Goal: Task Accomplishment & Management: Complete application form

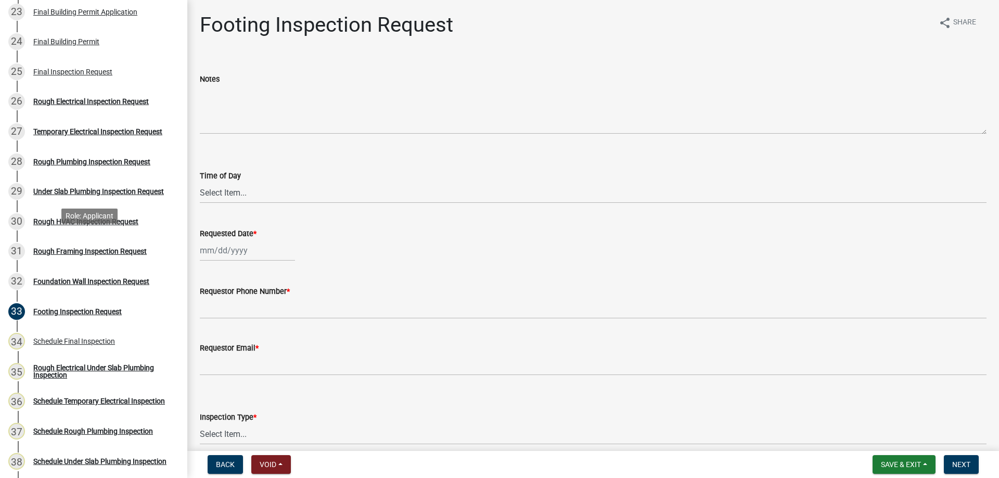
scroll to position [832, 0]
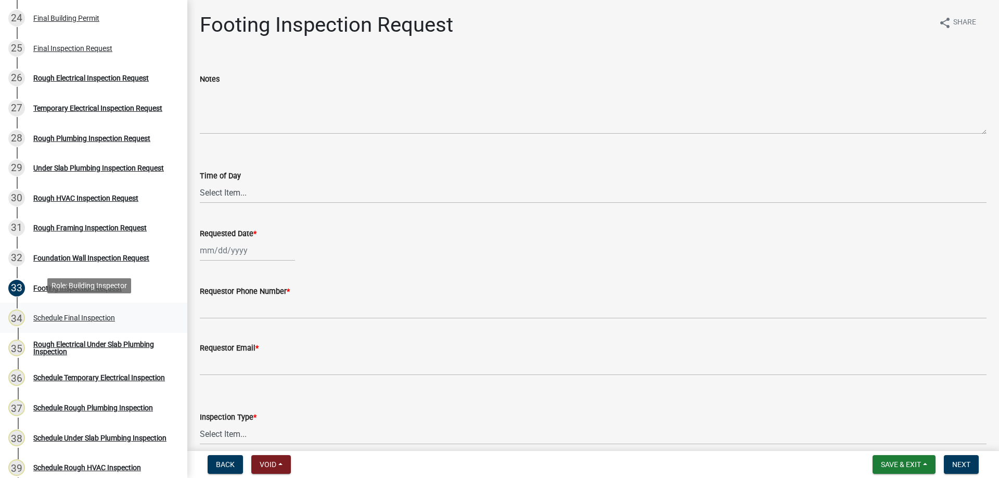
click at [71, 309] on div "34 Schedule Final Inspection" at bounding box center [89, 317] width 162 height 17
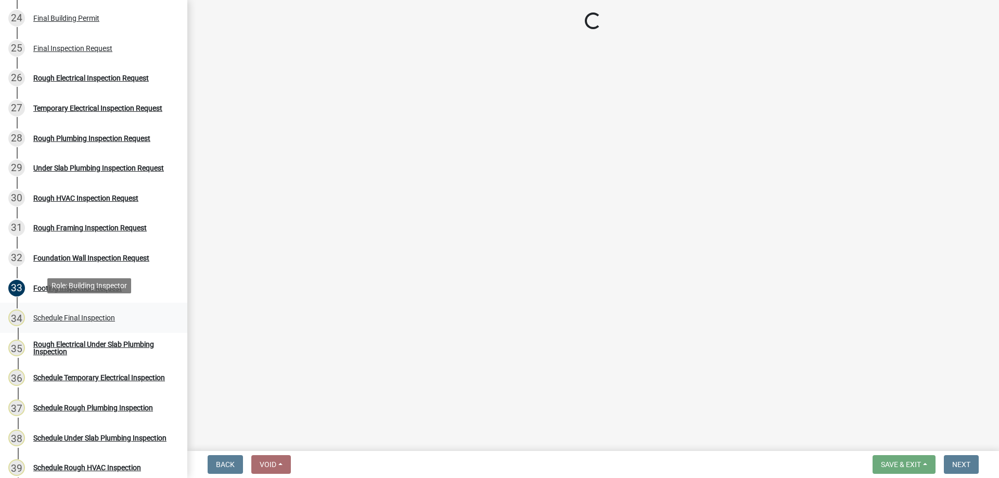
select select "26e13f8e-f9db-4cb9-9b4f-69ba299699e3"
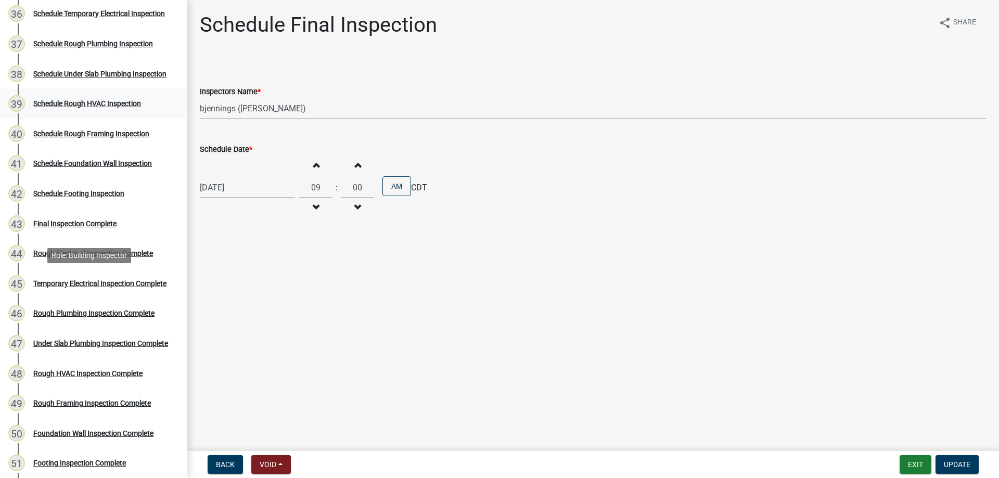
scroll to position [1248, 0]
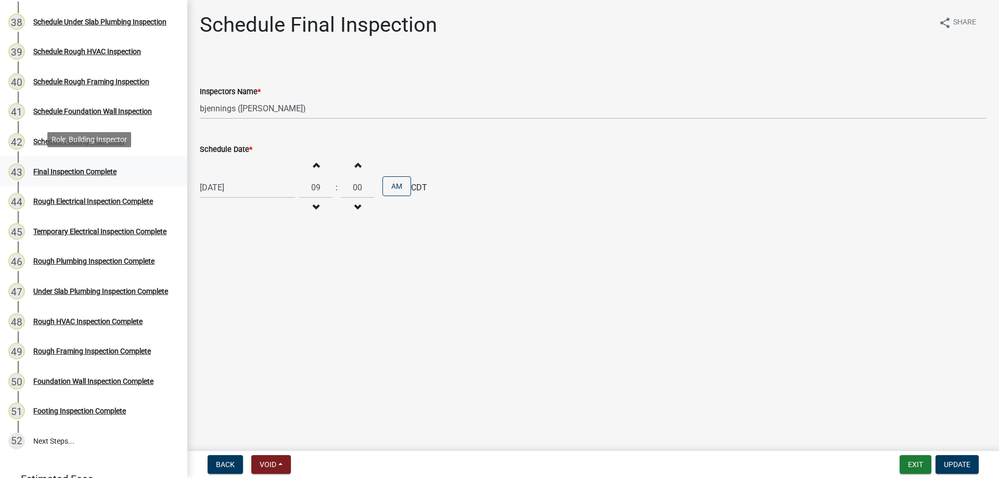
click at [93, 168] on div "Final Inspection Complete" at bounding box center [74, 171] width 83 height 7
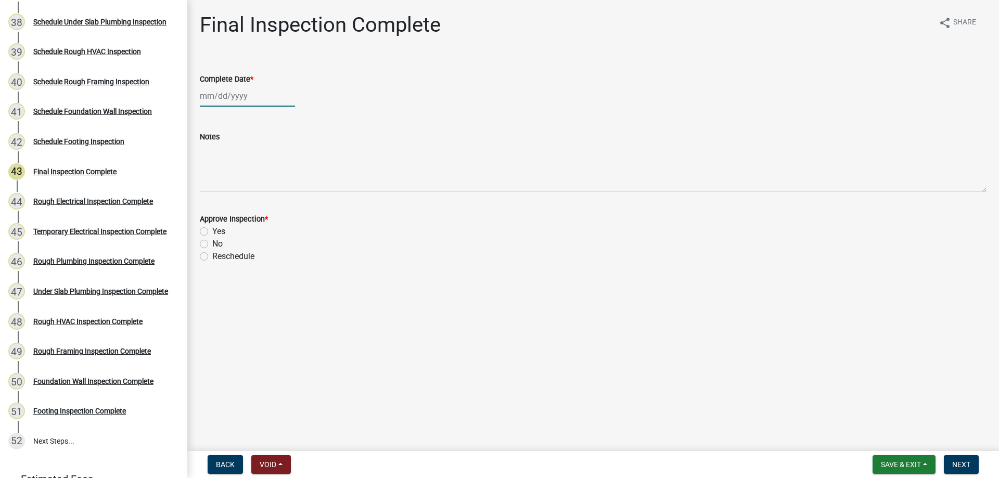
click at [266, 102] on div at bounding box center [247, 95] width 95 height 21
select select "8"
select select "2025"
click at [213, 201] on div "18" at bounding box center [210, 201] width 17 height 17
type input "[DATE]"
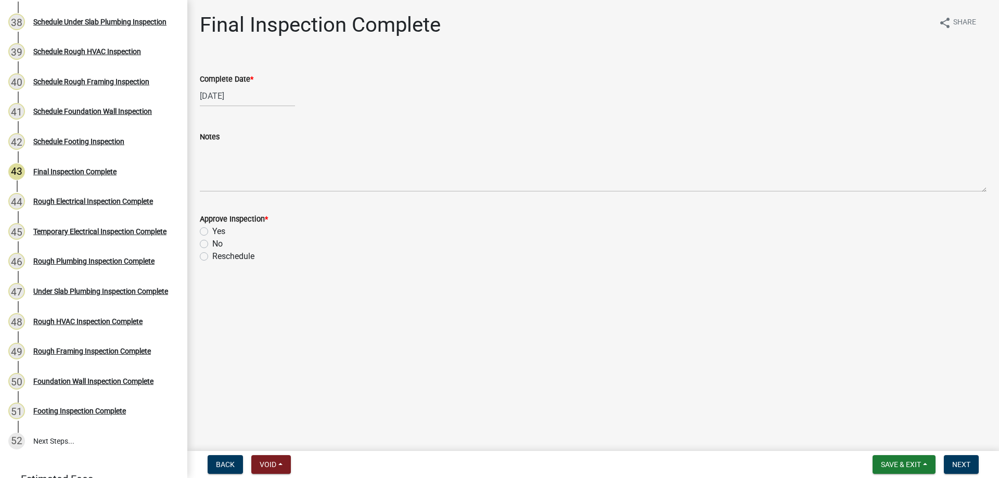
click at [212, 244] on label "No" at bounding box center [217, 244] width 10 height 12
click at [212, 244] on input "No" at bounding box center [215, 241] width 7 height 7
radio input "true"
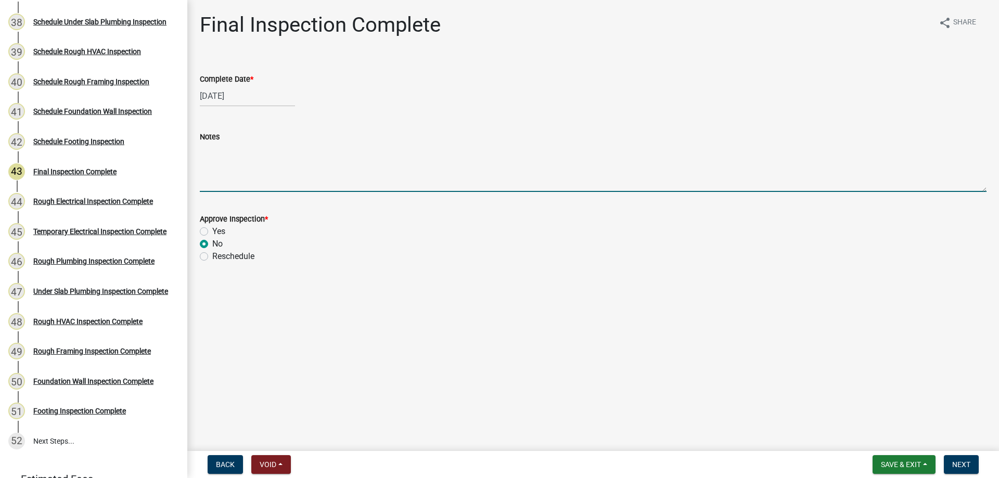
click at [225, 160] on textarea "Notes" at bounding box center [593, 167] width 786 height 49
type textarea "h"
click at [523, 157] on textarea "HVAC - Multiple locations in [GEOGRAPHIC_DATA] runs that need to be taped. plum…" at bounding box center [593, 167] width 786 height 49
click at [424, 149] on textarea "HVAC - Multiple locations in [GEOGRAPHIC_DATA] runs that need to be taped. Sani…" at bounding box center [593, 167] width 786 height 49
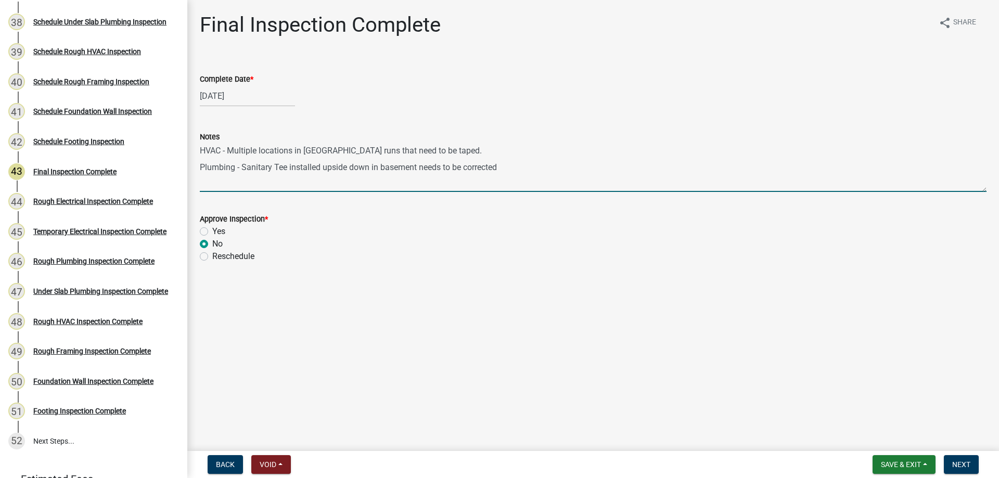
click at [512, 166] on textarea "HVAC - Multiple locations in [GEOGRAPHIC_DATA] runs that need to be taped. Plum…" at bounding box center [593, 167] width 786 height 49
type textarea "HVAC - Multiple locations in [GEOGRAPHIC_DATA] runs that need to be taped. Plum…"
